Goal: Task Accomplishment & Management: Manage account settings

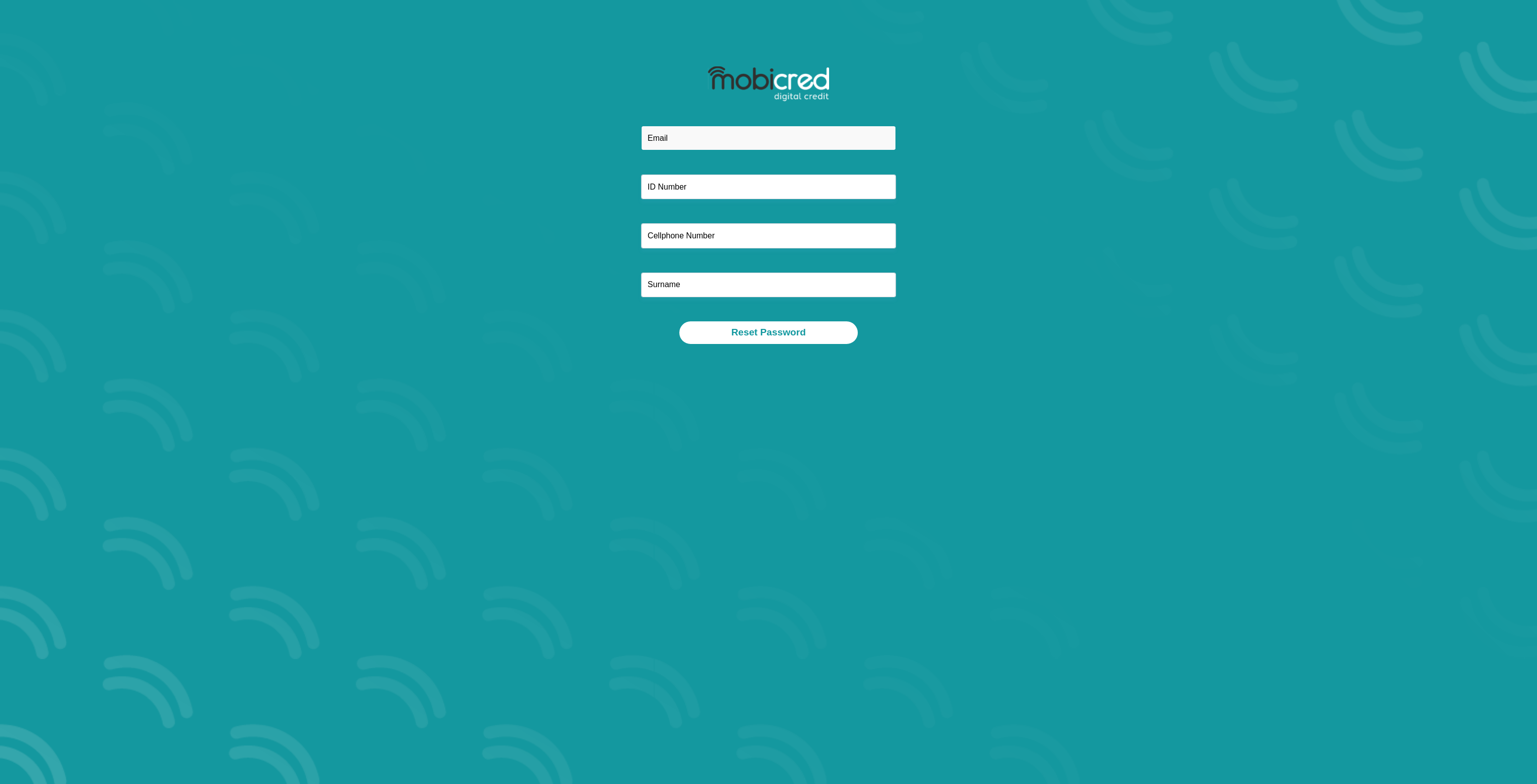
click at [657, 138] on input "email" at bounding box center [768, 137] width 255 height 24
type input "[EMAIL_ADDRESS][DOMAIN_NAME]"
click at [696, 187] on input "text" at bounding box center [768, 186] width 255 height 24
type input "9303055053085"
click at [703, 237] on input "text" at bounding box center [768, 235] width 255 height 24
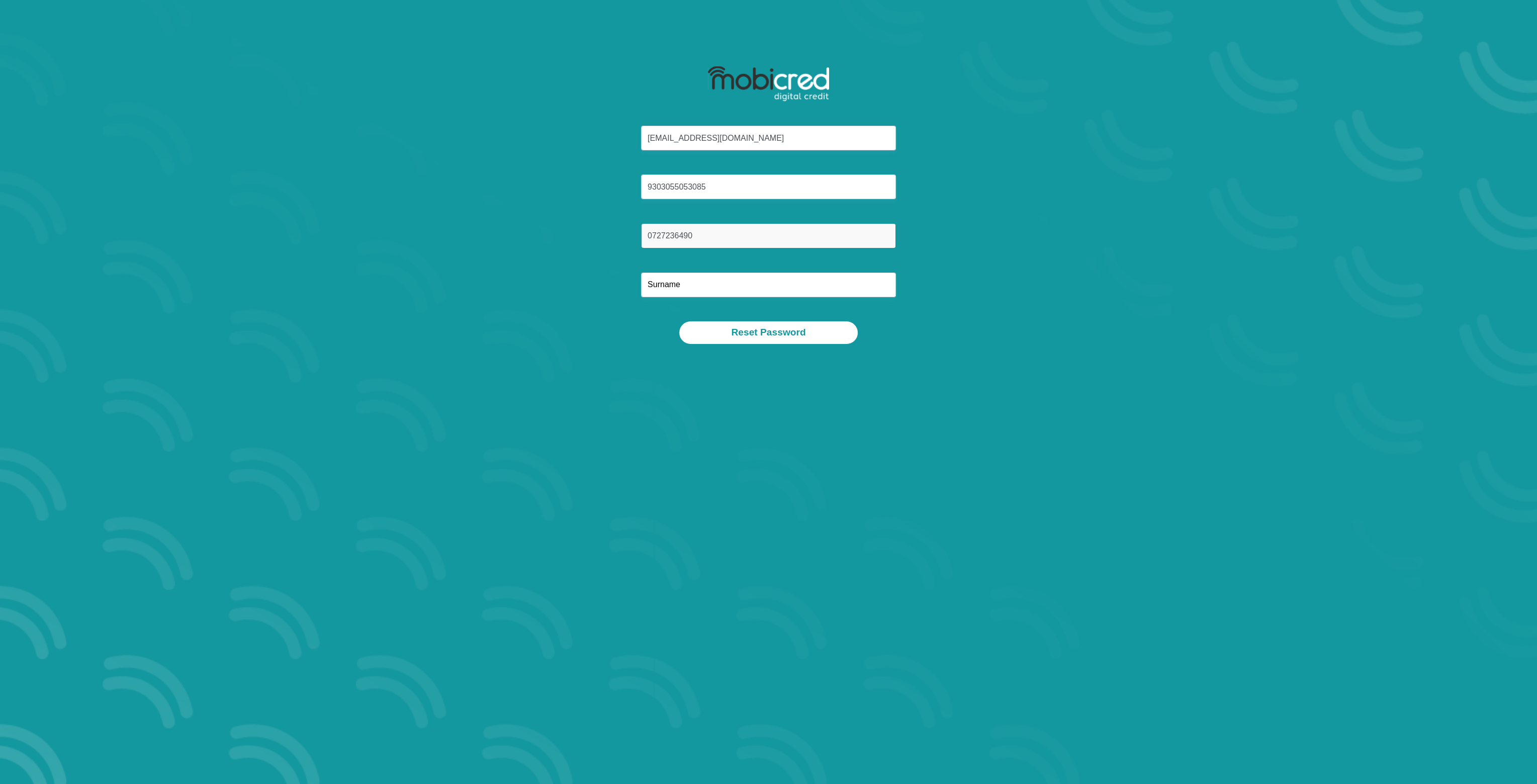
type input "0727236490"
click at [670, 283] on input "text" at bounding box center [768, 285] width 255 height 24
type input "[PERSON_NAME]"
click at [607, 319] on div "[EMAIL_ADDRESS][DOMAIN_NAME] 9303055053085 0727236490 Van Rensburg" at bounding box center [768, 223] width 540 height 195
click at [412, 219] on section "[EMAIL_ADDRESS][DOMAIN_NAME] 9303055053085 0727236490 Van Rensburg Reset Passwo…" at bounding box center [768, 392] width 1537 height 784
